Goal: Task Accomplishment & Management: Complete application form

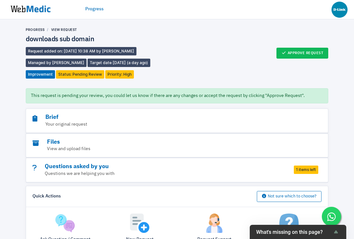
scroll to position [94, 0]
click at [35, 30] on link "Progress" at bounding box center [35, 30] width 19 height 4
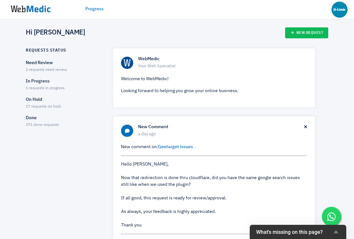
click at [37, 80] on p "In Progress" at bounding box center [64, 81] width 76 height 7
click at [41, 61] on p "Need Review" at bounding box center [64, 63] width 76 height 7
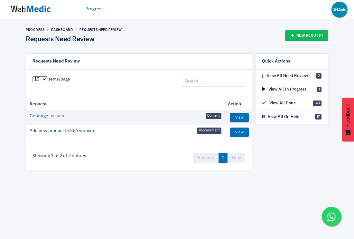
click at [60, 130] on link "Add new product to SEA website" at bounding box center [63, 130] width 66 height 7
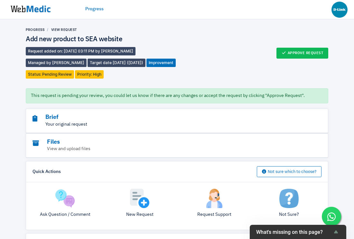
click at [68, 122] on p "Your original request" at bounding box center [163, 124] width 260 height 7
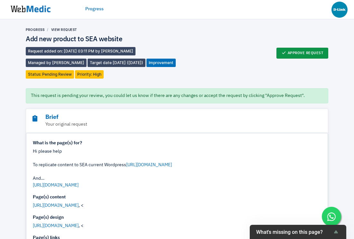
click at [298, 50] on button "Approve Request" at bounding box center [302, 53] width 52 height 11
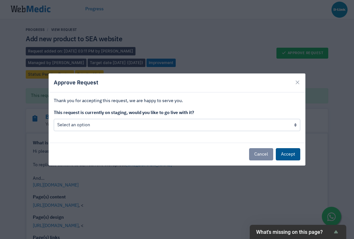
drag, startPoint x: 294, startPoint y: 155, endPoint x: 299, endPoint y: 123, distance: 32.5
click at [299, 123] on div "Approve Request × Thank you for accepting this request, we are happy to serve y…" at bounding box center [176, 119] width 257 height 93
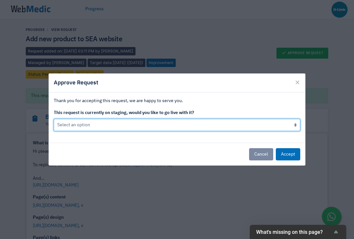
click at [289, 121] on select "Select an option Yes go live Accept request but don't go live yet" at bounding box center [177, 125] width 247 height 12
select select "0"
click at [54, 119] on select "Select an option Yes go live Accept request but don't go live yet" at bounding box center [177, 125] width 247 height 12
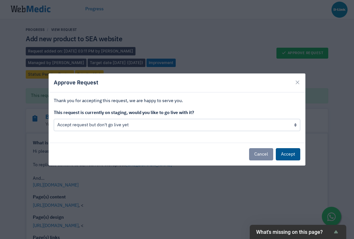
click at [278, 152] on button "Accept" at bounding box center [288, 154] width 24 height 12
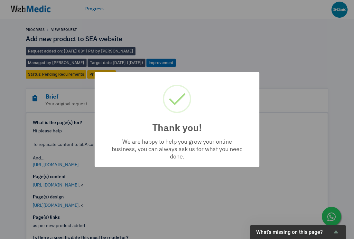
click at [31, 10] on div "Thank you! × We are happy to help you grow your online business, you can always…" at bounding box center [177, 119] width 354 height 239
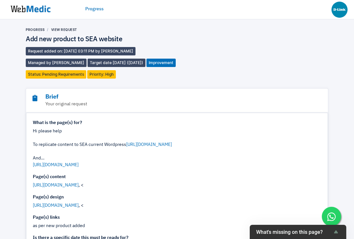
click at [26, 10] on img at bounding box center [30, 9] width 48 height 20
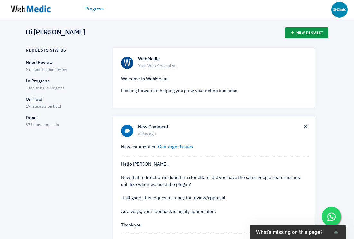
click at [307, 36] on link "New Request" at bounding box center [306, 32] width 43 height 11
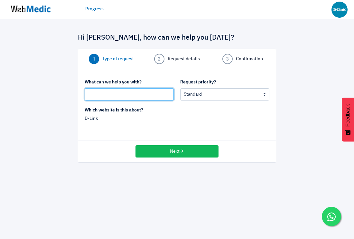
click at [144, 90] on input "text" at bounding box center [129, 94] width 89 height 12
type input "Add G403C to SEA website"
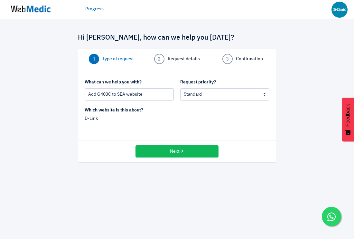
click at [237, 85] on label "Request priority?" at bounding box center [224, 82] width 89 height 7
click at [234, 88] on div "Request priority? Urgent: this is a mission critical issue High: this needs to …" at bounding box center [225, 90] width 96 height 22
click at [219, 93] on select "Urgent: this is a mission critical issue High: this needs to be prioritized bef…" at bounding box center [224, 94] width 89 height 12
select select "1"
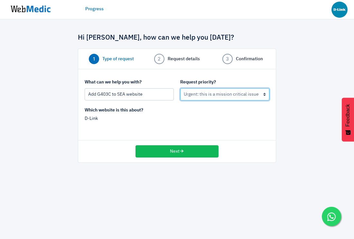
click at [180, 88] on select "Urgent: this is a mission critical issue High: this needs to be prioritized bef…" at bounding box center [224, 94] width 89 height 12
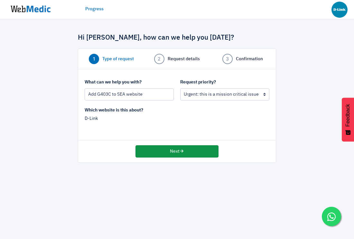
click at [181, 154] on button "Next" at bounding box center [177, 151] width 83 height 12
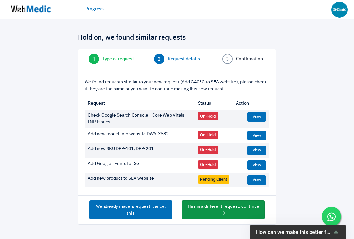
click at [213, 213] on button "This is a different request, continue" at bounding box center [223, 209] width 83 height 19
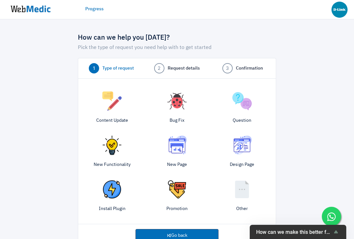
click at [114, 104] on img at bounding box center [111, 100] width 19 height 19
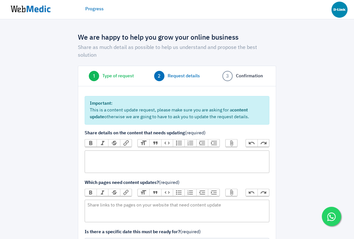
click at [117, 155] on trix-editor at bounding box center [177, 161] width 185 height 23
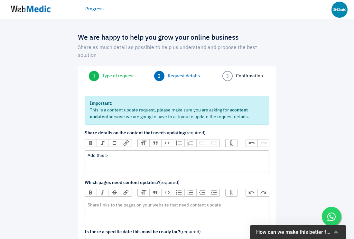
paste trix-editor "[URL][DOMAIN_NAME]"
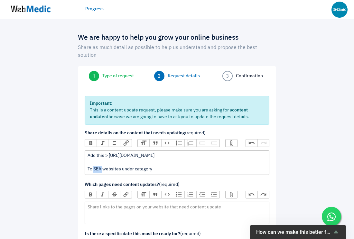
drag, startPoint x: 93, startPoint y: 162, endPoint x: 103, endPoint y: 162, distance: 10.0
click at [103, 162] on div "Add this > https://www.dlink.com/in/en/products/g403c-4g-lte-n300-wi-fi-router …" at bounding box center [177, 162] width 179 height 20
click at [117, 161] on div "Add this > https://www.dlink.com/in/en/products/g403c-4g-lte-n300-wi-fi-router …" at bounding box center [177, 162] width 179 height 20
click at [153, 163] on div "Add this > https://www.dlink.com/in/en/products/g403c-4g-lte-n300-wi-fi-router …" at bounding box center [177, 162] width 179 height 20
paste trix-editor "<div>Add this &gt; https://www.dlink.com/in/en/products/g403c-4g-lte-n300-wi-fi…"
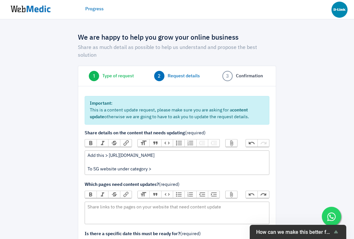
type trix-editor "<div>Add this &gt; https://www.dlink.com/in/en/products/g403c-4g-lte-n300-wi-fi…"
click at [121, 216] on trix-editor at bounding box center [177, 212] width 185 height 23
type trix-editor "<div>Add new model page G403C</div>"
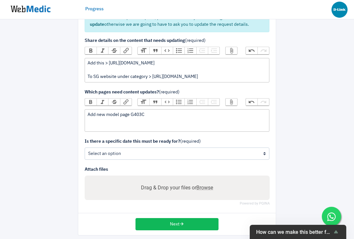
scroll to position [95, 0]
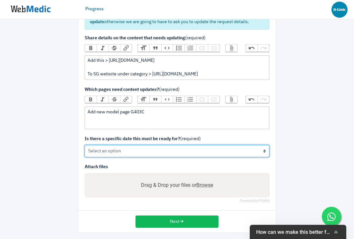
click at [146, 148] on select "Yes No" at bounding box center [177, 151] width 185 height 12
select select "1"
click at [85, 145] on select "Yes No" at bounding box center [177, 151] width 185 height 12
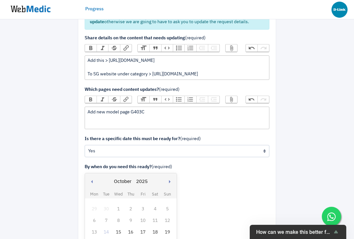
click at [115, 232] on div "15" at bounding box center [118, 232] width 8 height 8
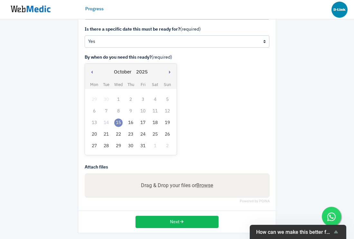
click at [166, 227] on div "Next" at bounding box center [177, 222] width 198 height 22
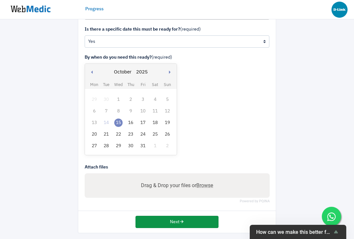
click at [171, 217] on button "Next" at bounding box center [177, 222] width 83 height 12
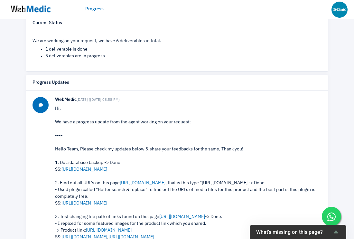
scroll to position [119, 0]
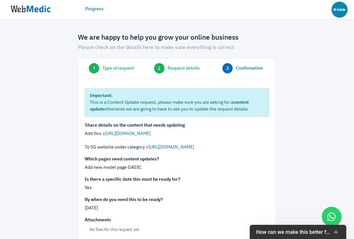
scroll to position [42, 0]
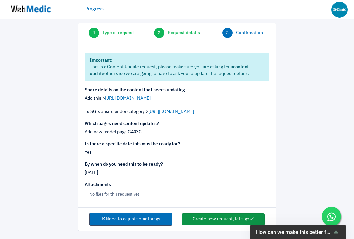
click at [216, 218] on button "Create new request, let's go" at bounding box center [223, 219] width 83 height 12
